Goal: Task Accomplishment & Management: Manage account settings

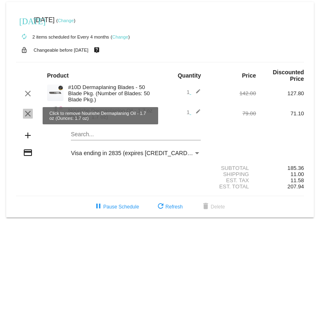
click at [26, 117] on mat-icon "clear" at bounding box center [28, 114] width 10 height 10
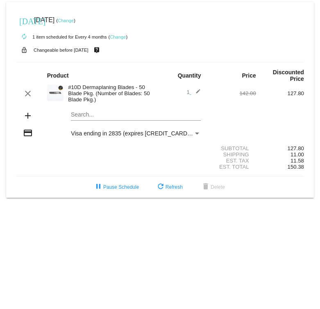
click at [74, 21] on link "Change" at bounding box center [66, 20] width 16 height 5
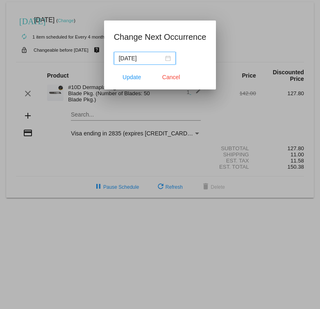
click at [138, 58] on input "[DATE]" at bounding box center [141, 58] width 45 height 9
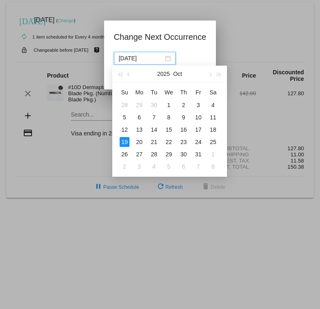
click at [125, 140] on div "19" at bounding box center [125, 142] width 10 height 10
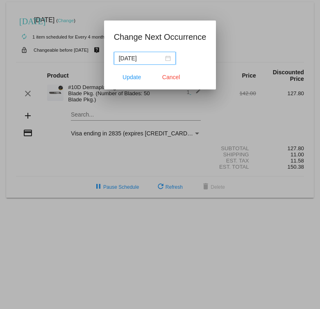
click at [150, 60] on input "[DATE]" at bounding box center [141, 58] width 45 height 9
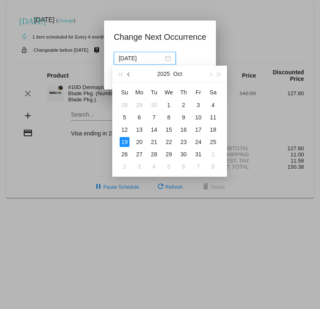
click at [129, 75] on span "button" at bounding box center [129, 75] width 4 height 4
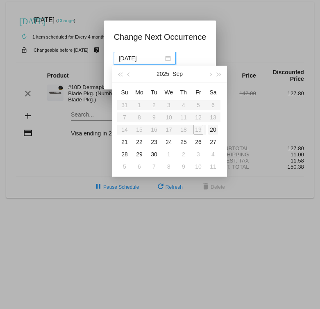
click at [211, 132] on div "20" at bounding box center [213, 130] width 10 height 10
type input "[DATE]"
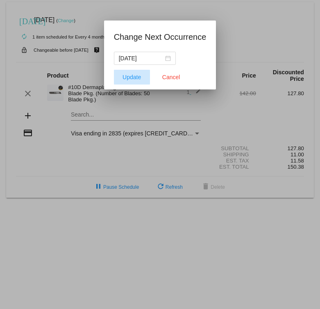
click at [135, 79] on span "Update" at bounding box center [132, 77] width 18 height 7
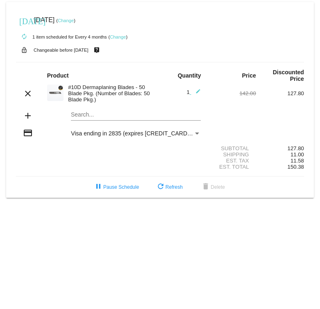
click at [197, 94] on mat-icon "edit" at bounding box center [196, 94] width 10 height 10
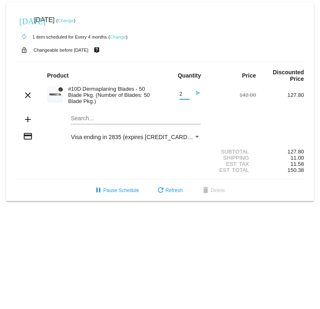
click at [186, 94] on input "2" at bounding box center [185, 94] width 10 height 6
click at [185, 146] on section "Subtotal 127.80 Shipping 11.00 Est. Tax 11.58 Est. Total 150.38" at bounding box center [160, 160] width 288 height 37
type input "1"
click at [186, 97] on input "1" at bounding box center [185, 94] width 10 height 6
click at [225, 116] on div "add Search..." at bounding box center [160, 119] width 288 height 23
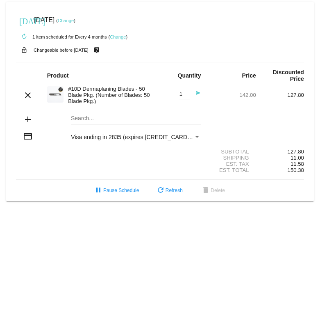
click at [199, 93] on mat-icon "send" at bounding box center [196, 95] width 10 height 10
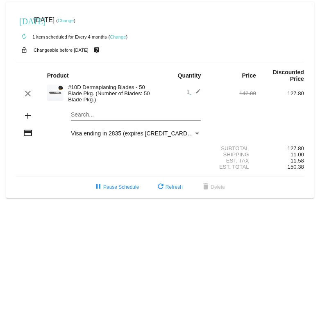
click at [198, 93] on mat-icon "edit" at bounding box center [196, 94] width 10 height 10
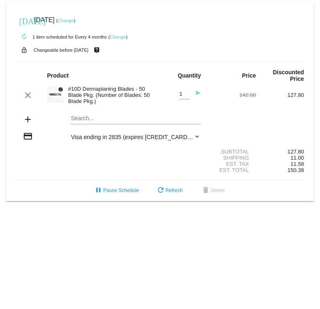
type input "2"
click at [186, 93] on input "2" at bounding box center [185, 94] width 10 height 6
click at [195, 96] on mat-icon "send" at bounding box center [196, 95] width 10 height 10
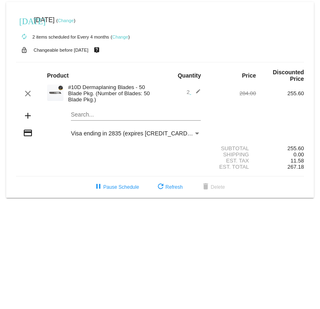
click at [49, 209] on body "[DATE] [DATE] ( Change ) autorenew 2 items scheduled for Every 4 months ( Chang…" at bounding box center [160, 154] width 320 height 309
